Goal: Task Accomplishment & Management: Use online tool/utility

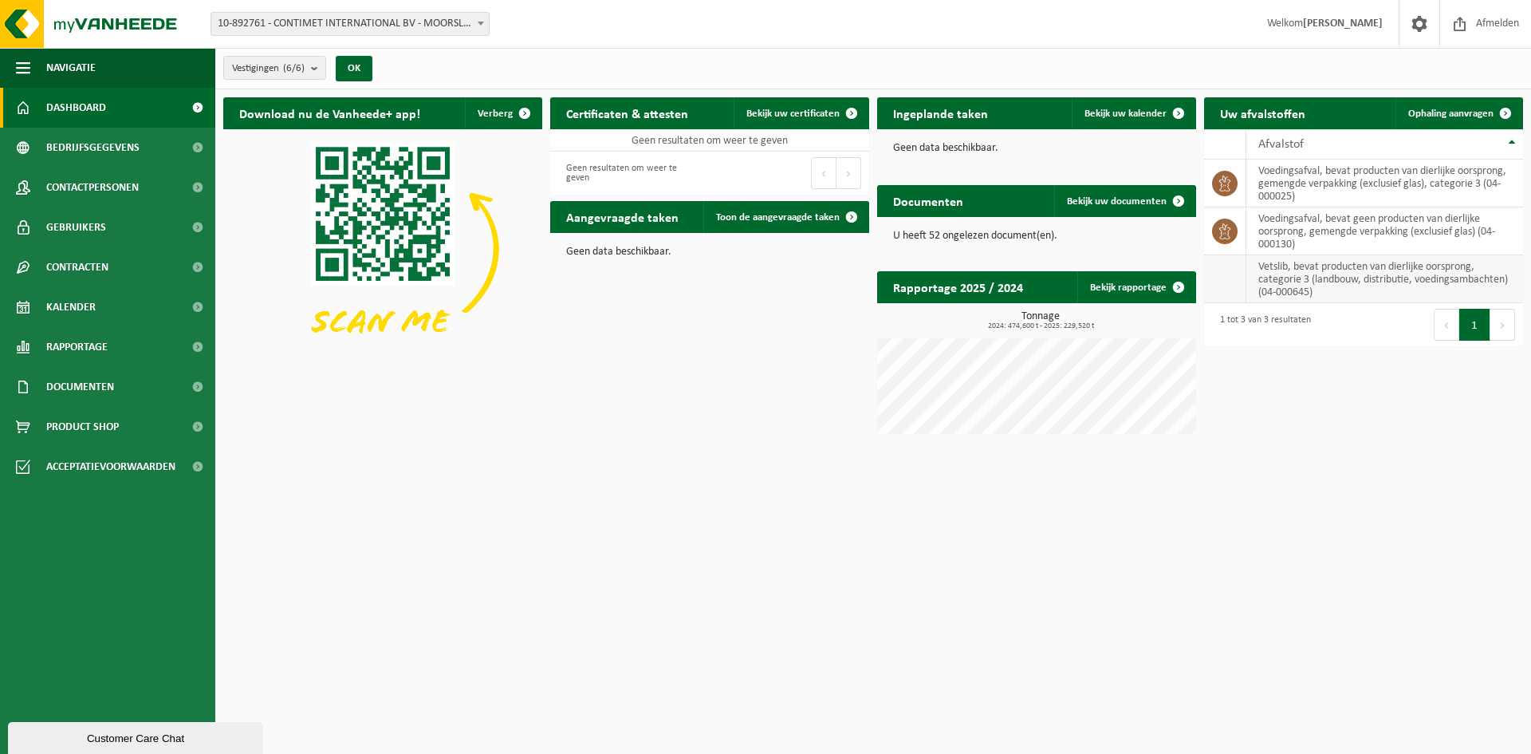
click at [1289, 273] on td "vetslib, bevat producten van dierlijke oorsprong, categorie 3 (landbouw, distri…" at bounding box center [1384, 279] width 277 height 48
click at [1430, 112] on span "Ophaling aanvragen" at bounding box center [1450, 113] width 85 height 10
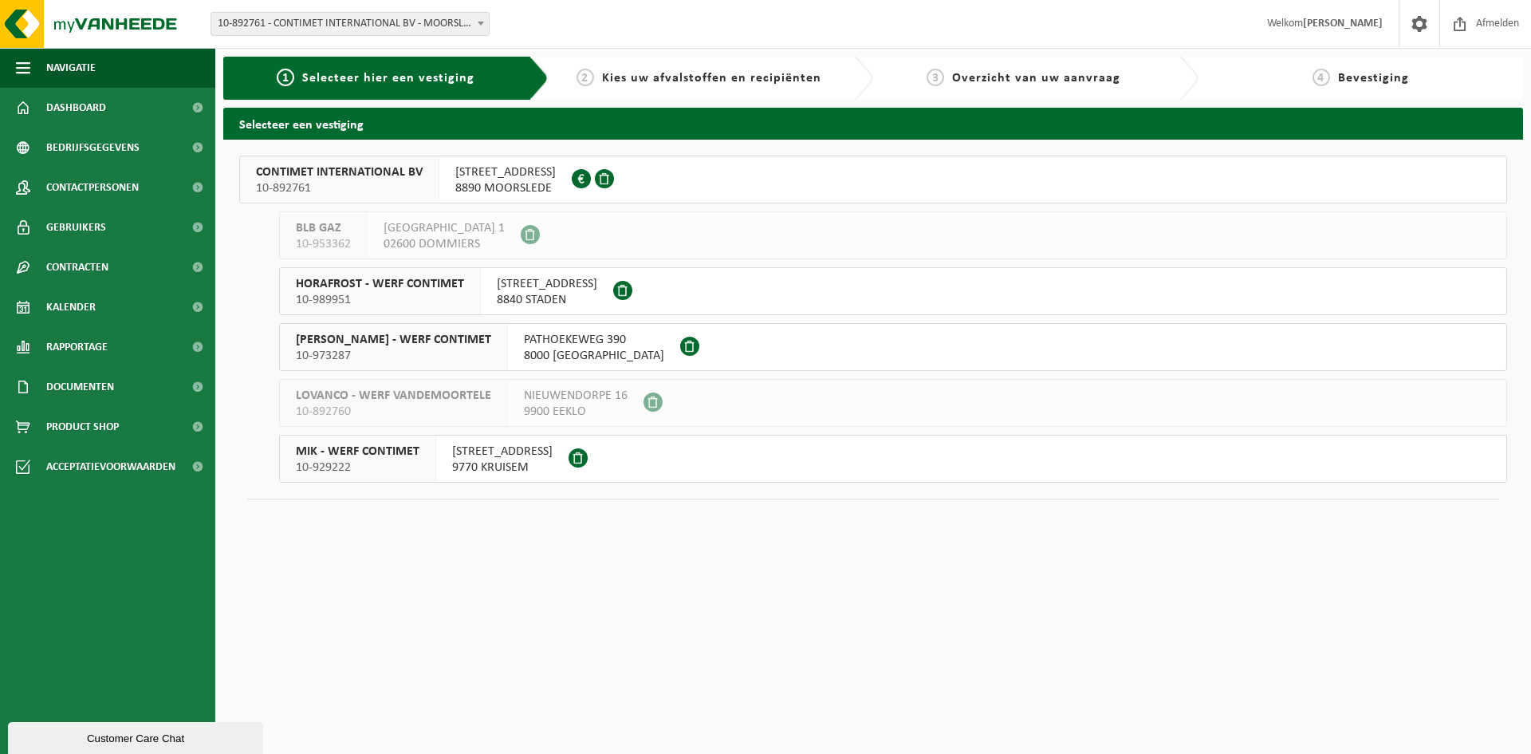
click at [495, 457] on span "HOOGSTRAAT 25" at bounding box center [502, 451] width 100 height 16
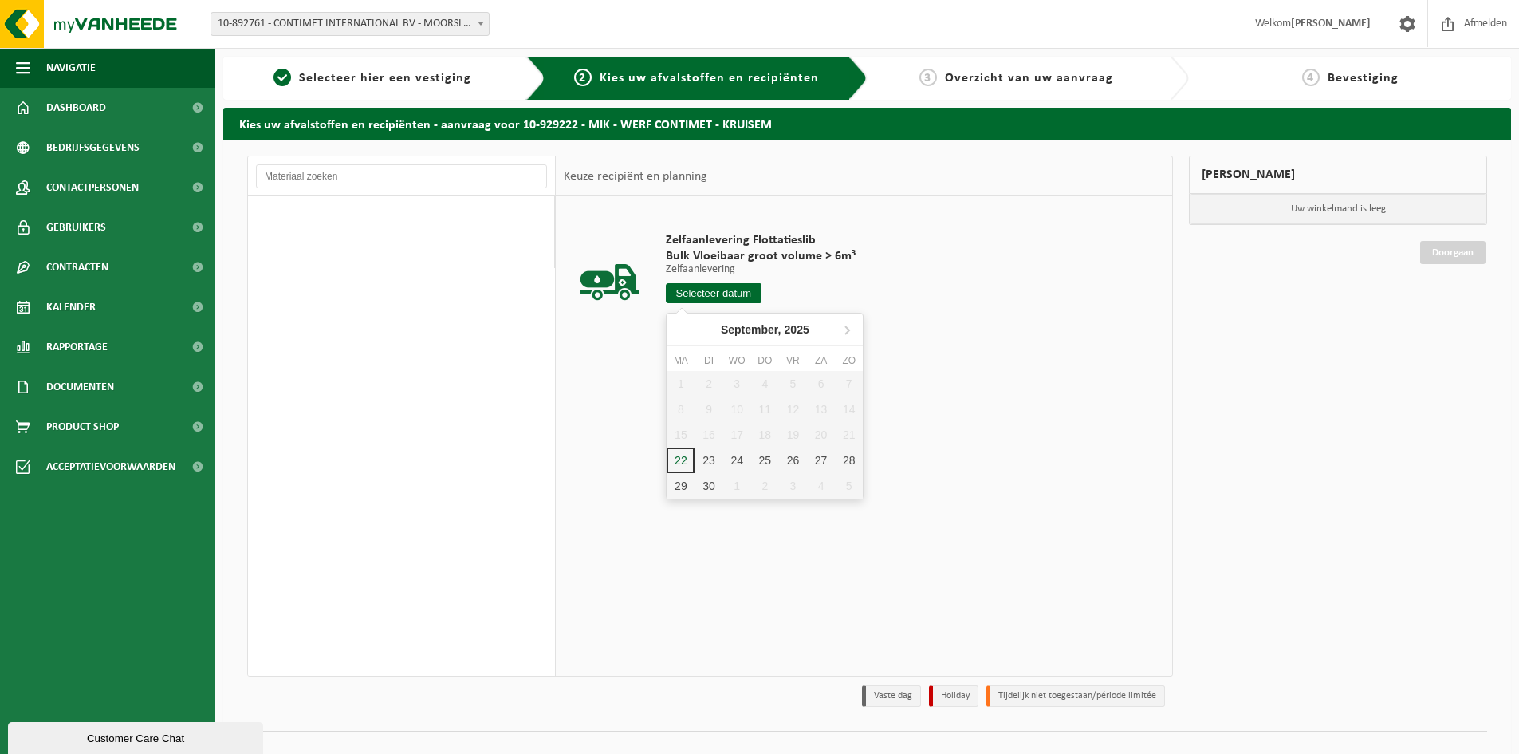
click at [705, 288] on input "text" at bounding box center [713, 293] width 95 height 20
click at [736, 455] on div "24" at bounding box center [737, 460] width 28 height 26
type input "Van [DATE]"
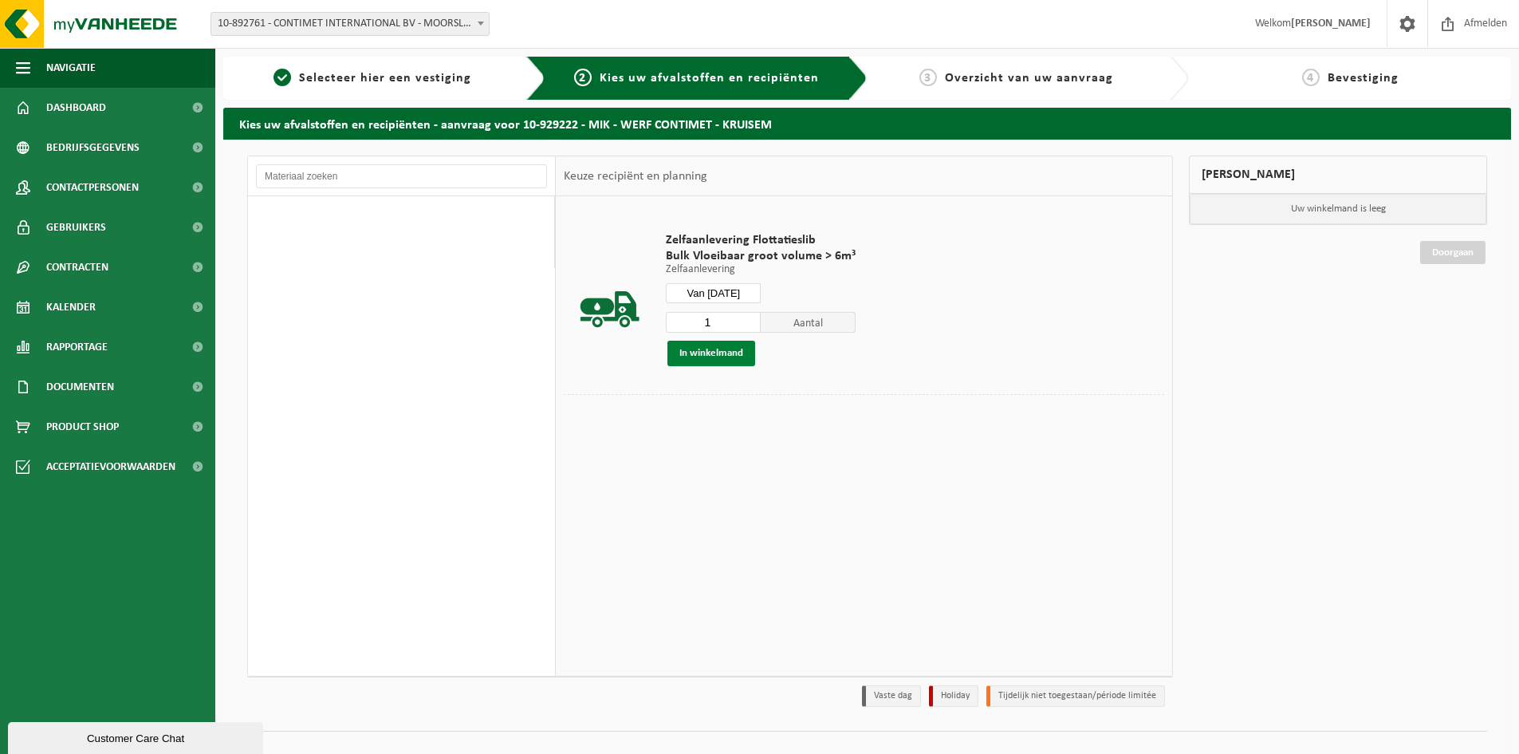
click at [722, 358] on button "In winkelmand" at bounding box center [711, 354] width 88 height 26
click at [1434, 325] on link "Doorgaan" at bounding box center [1452, 320] width 65 height 23
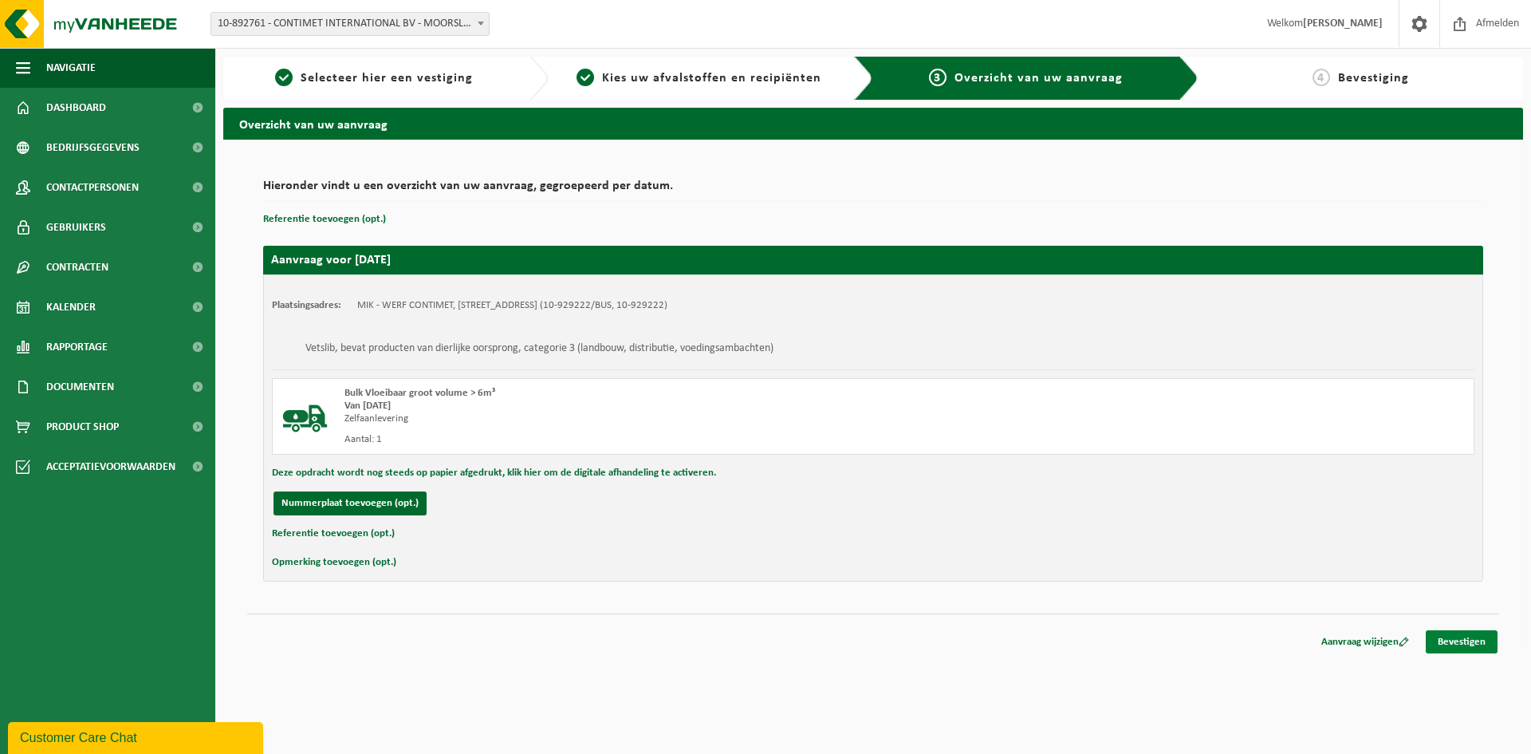
click at [1457, 638] on link "Bevestigen" at bounding box center [1462, 641] width 72 height 23
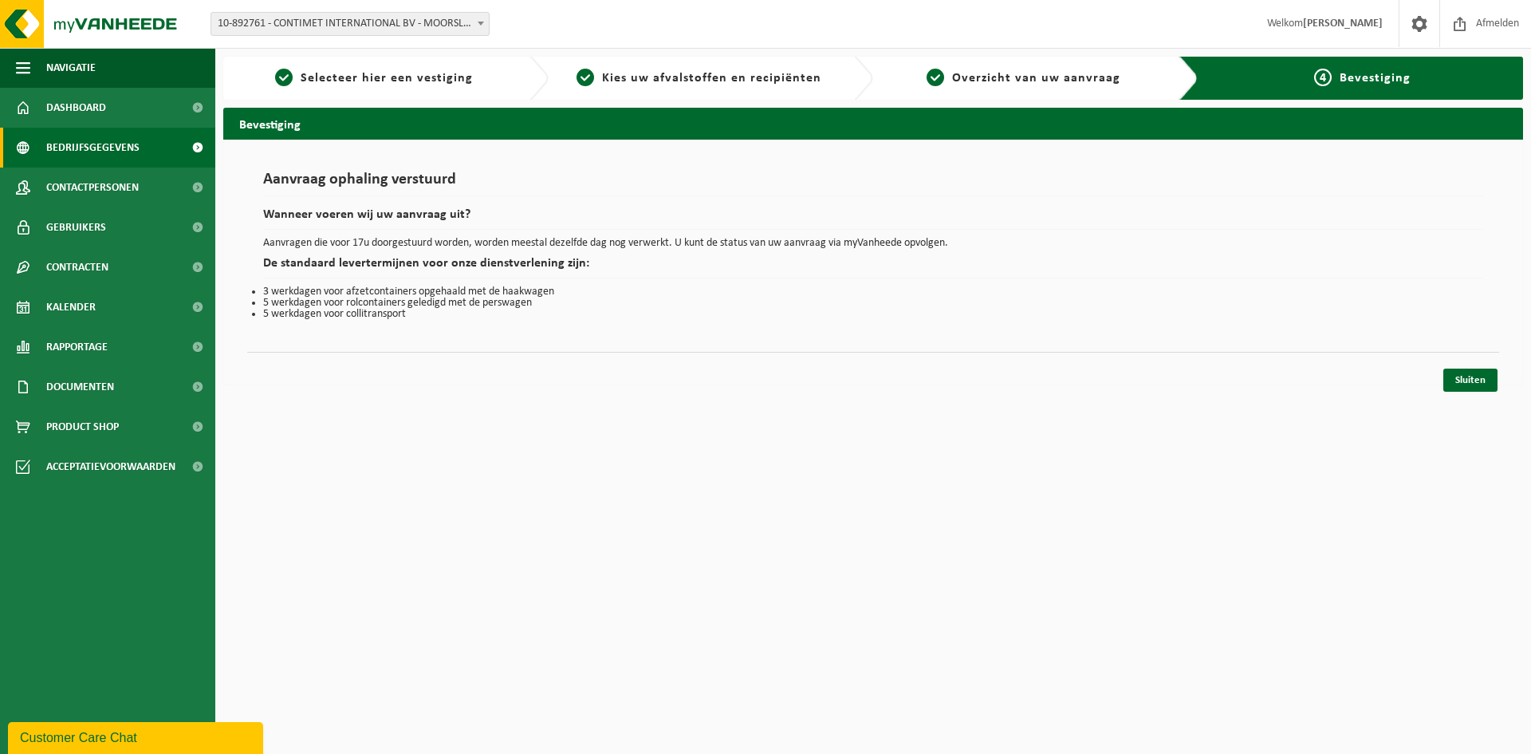
click at [85, 159] on span "Bedrijfsgegevens" at bounding box center [92, 148] width 93 height 40
